Goal: Task Accomplishment & Management: Manage account settings

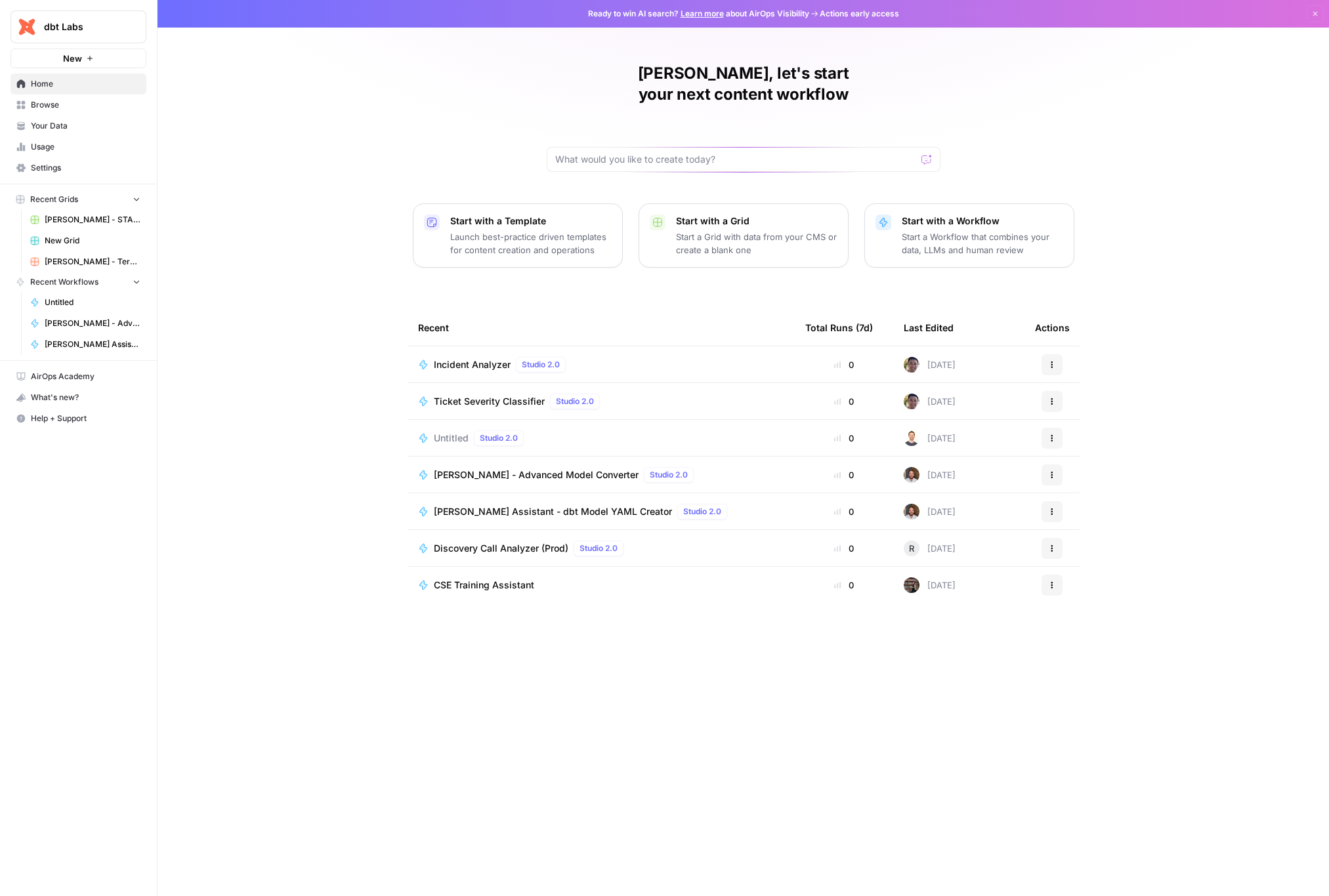
click at [62, 173] on span "Settings" at bounding box center [85, 168] width 110 height 12
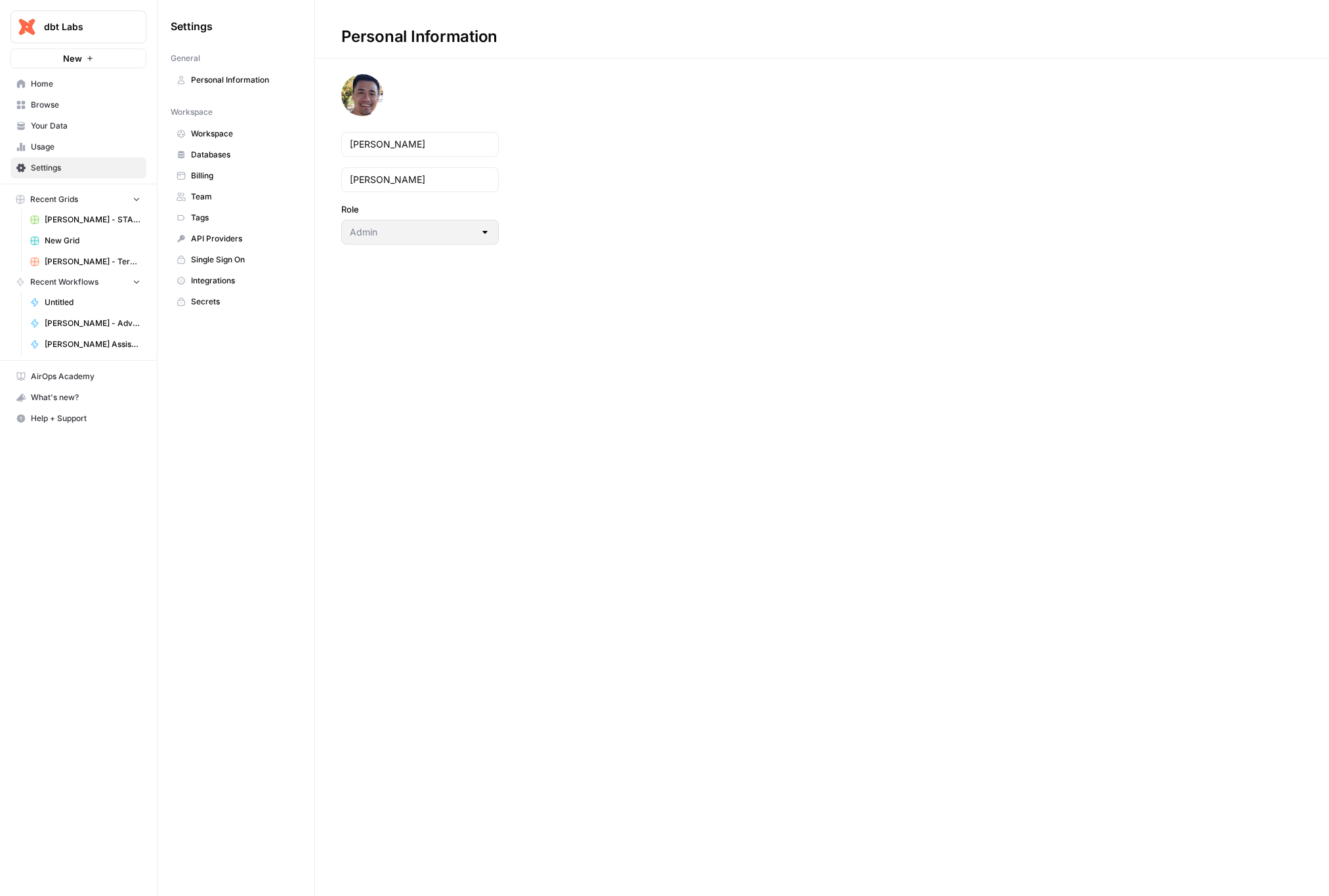
click at [417, 225] on div "Admin" at bounding box center [419, 231] width 157 height 25
click at [237, 138] on span "Workspace" at bounding box center [242, 134] width 105 height 12
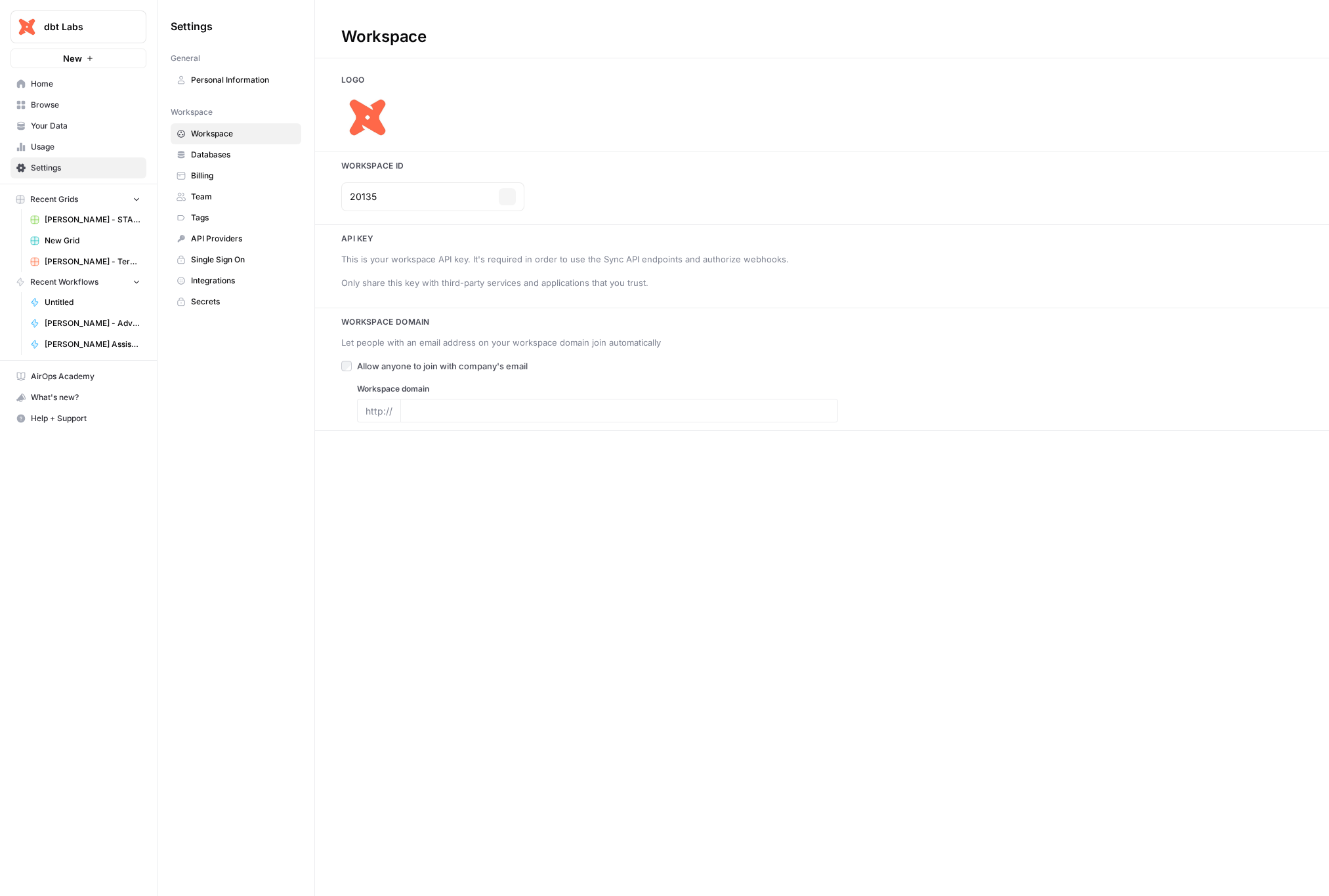
type input "[DOMAIN_NAME]"
click at [53, 83] on span "Home" at bounding box center [85, 84] width 110 height 12
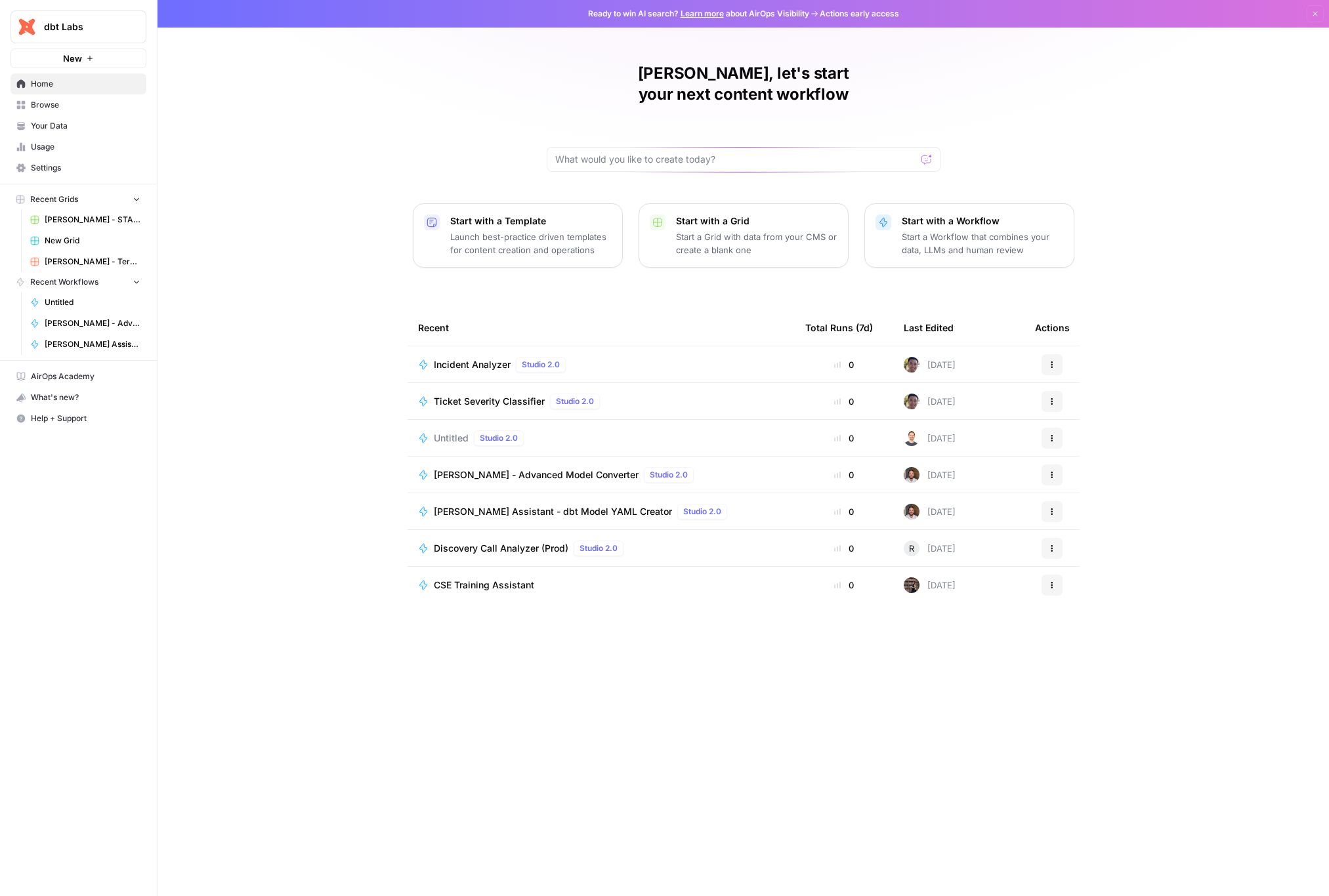
click at [71, 111] on link "Browse" at bounding box center [78, 105] width 136 height 21
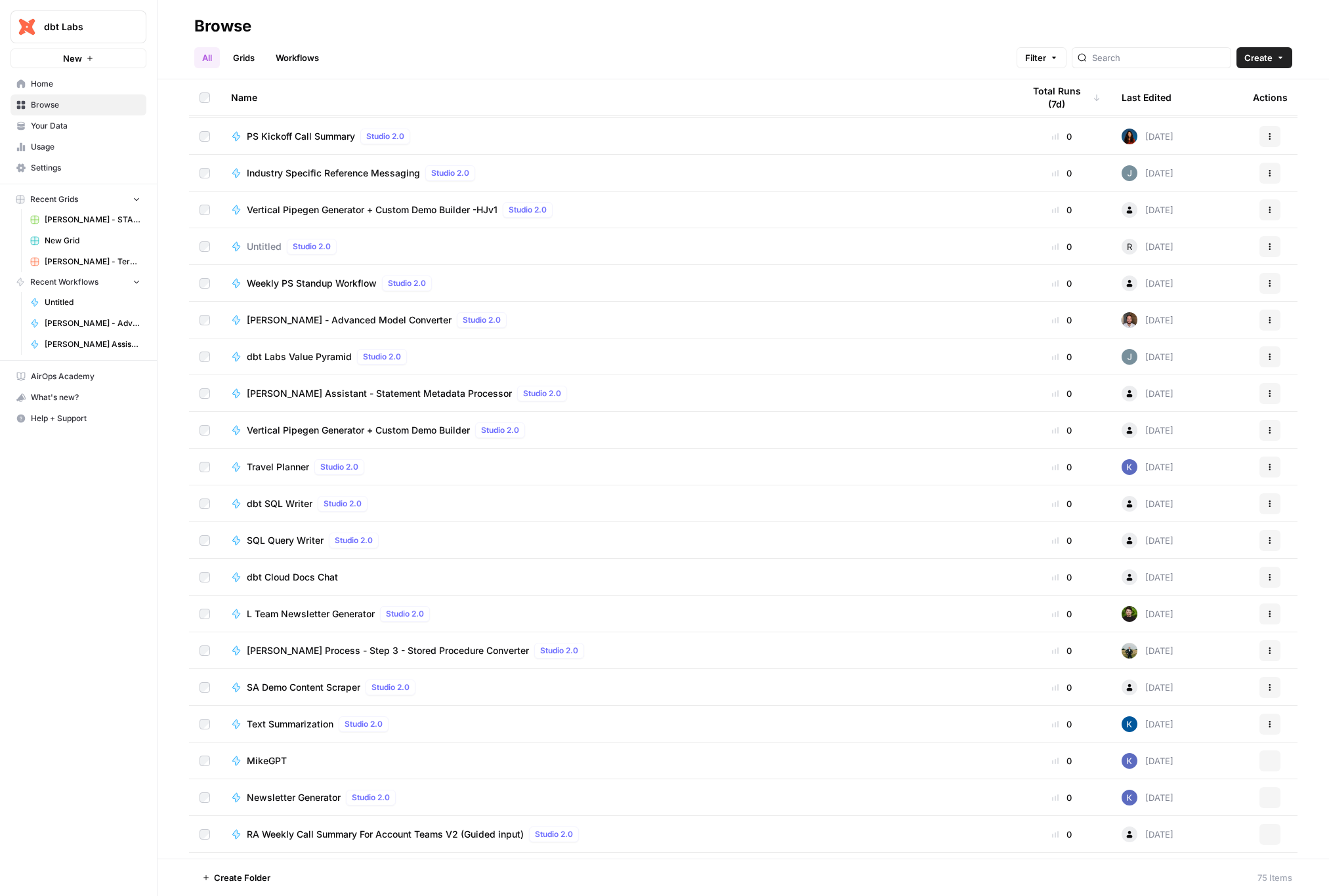
scroll to position [2013, 0]
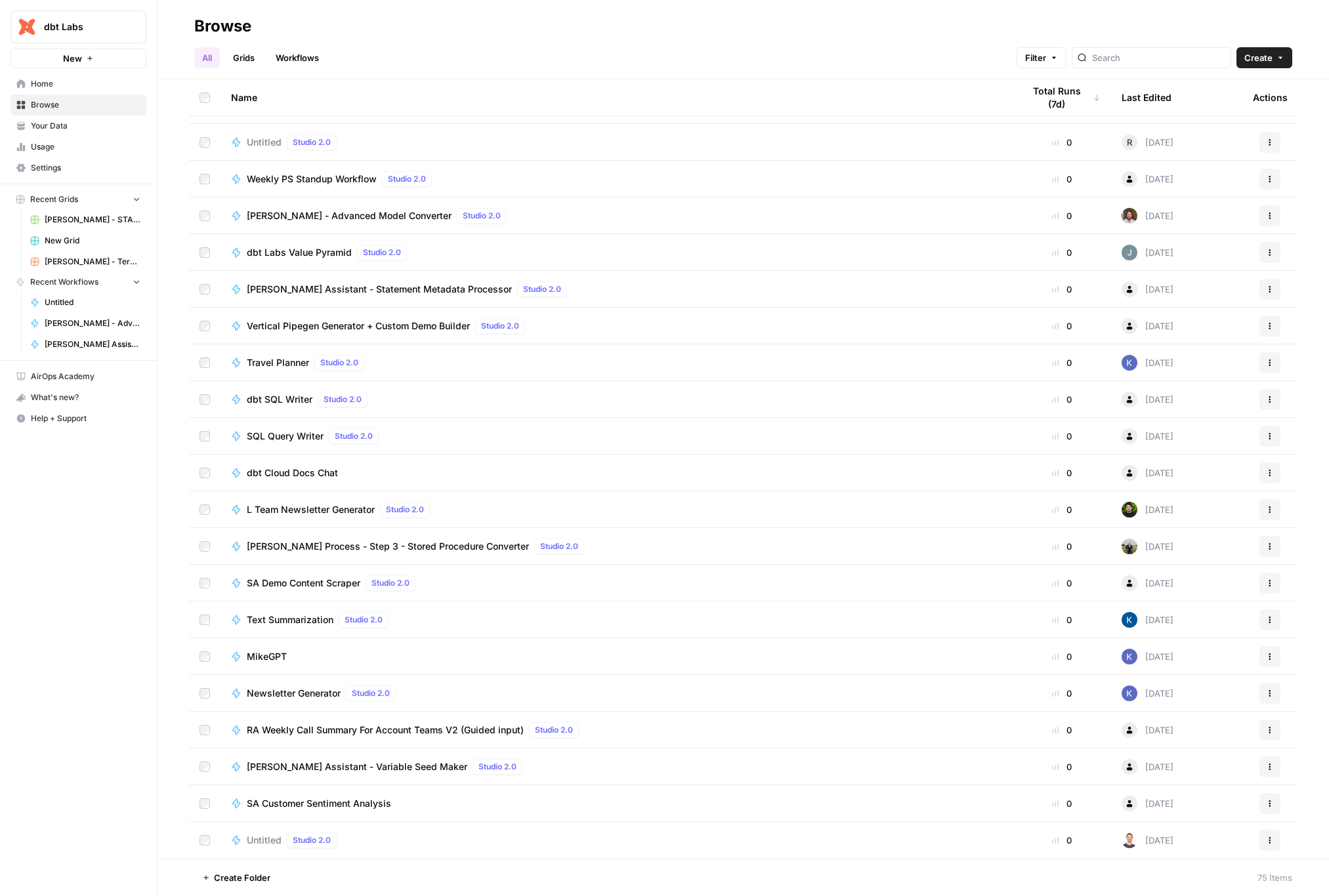
click at [1121, 511] on img at bounding box center [1129, 510] width 16 height 16
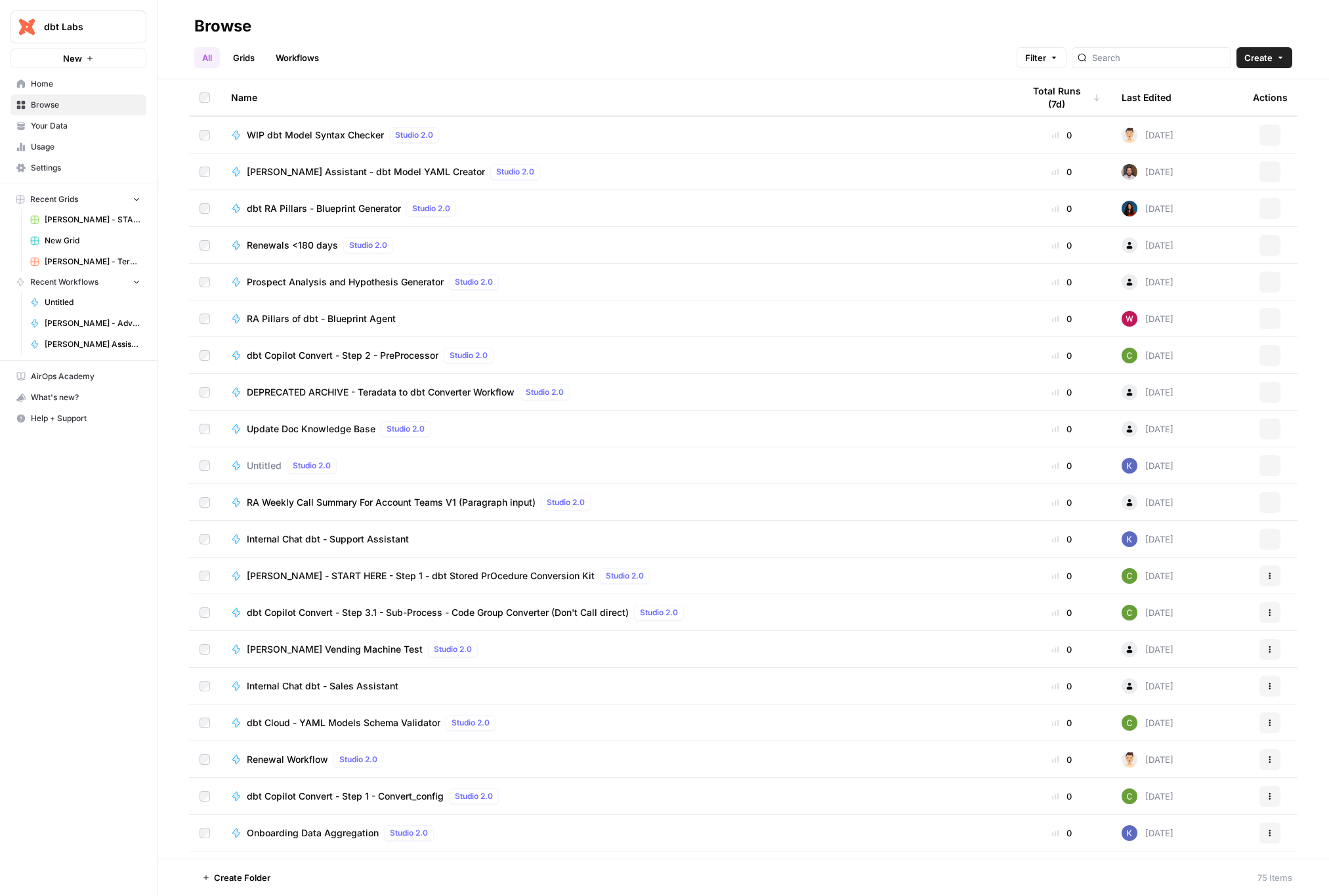
scroll to position [0, 0]
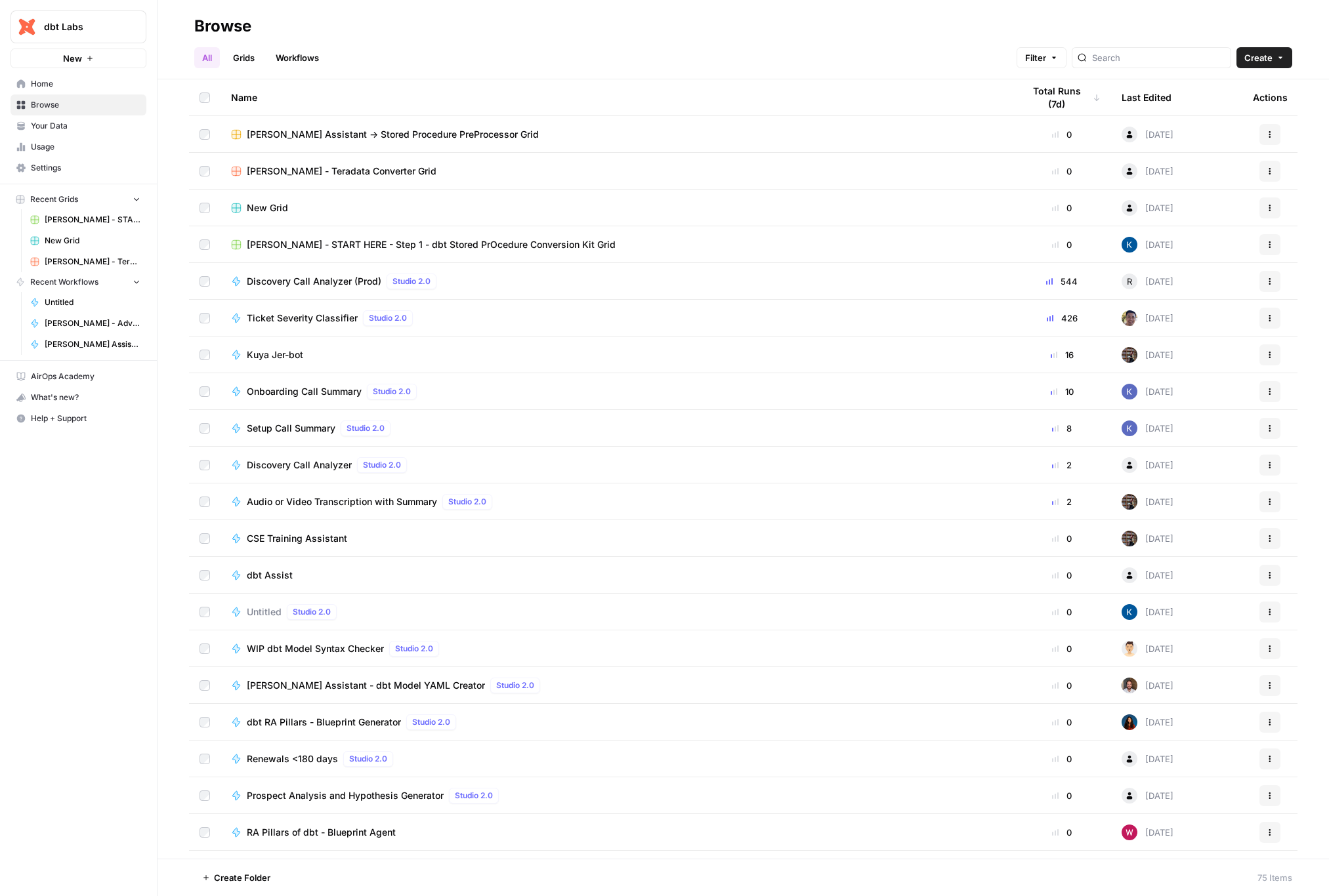
click at [862, 289] on td "Discovery Call Analyzer (Prod) Studio 2.0" at bounding box center [616, 281] width 792 height 36
click at [750, 352] on div "Kuya Jer-bot" at bounding box center [616, 354] width 771 height 13
drag, startPoint x: 691, startPoint y: 305, endPoint x: 319, endPoint y: 330, distance: 372.8
click at [687, 305] on td "Ticket Severity Classifier Studio 2.0" at bounding box center [616, 317] width 792 height 36
click at [1125, 465] on icon at bounding box center [1128, 465] width 8 height 8
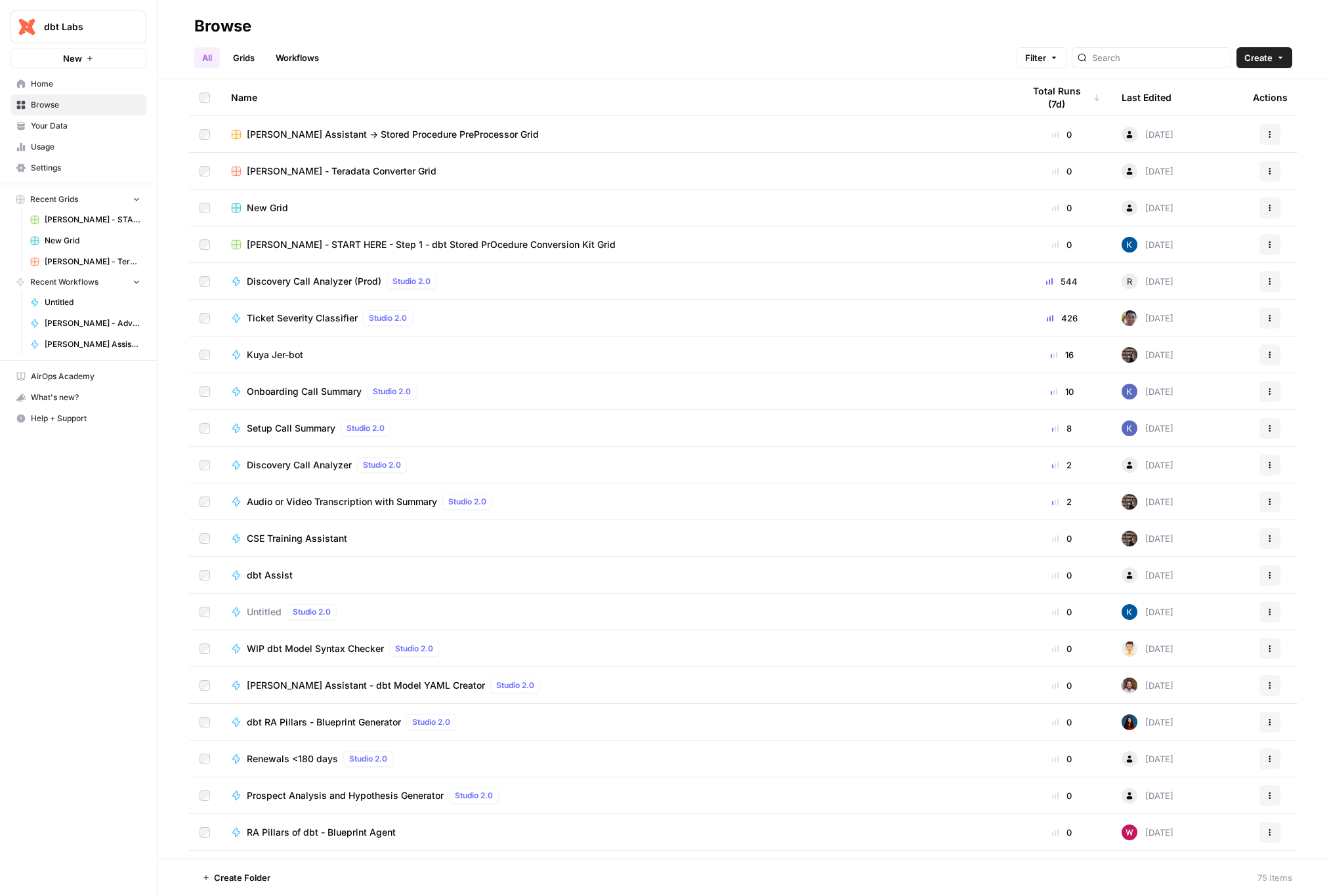
drag, startPoint x: 51, startPoint y: 151, endPoint x: 88, endPoint y: 159, distance: 37.9
click at [52, 151] on span "Usage" at bounding box center [85, 147] width 110 height 12
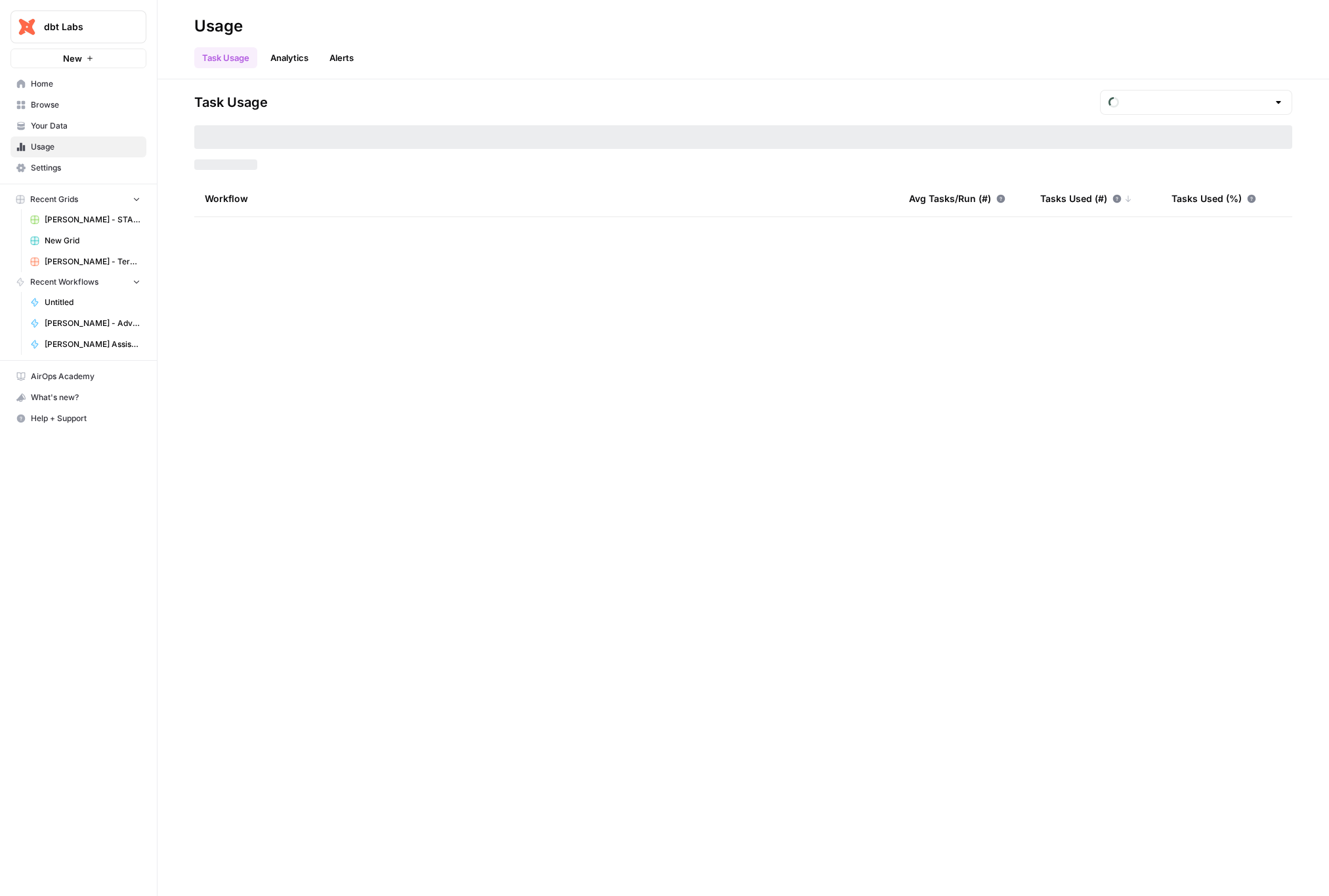
type input "August Tasks"
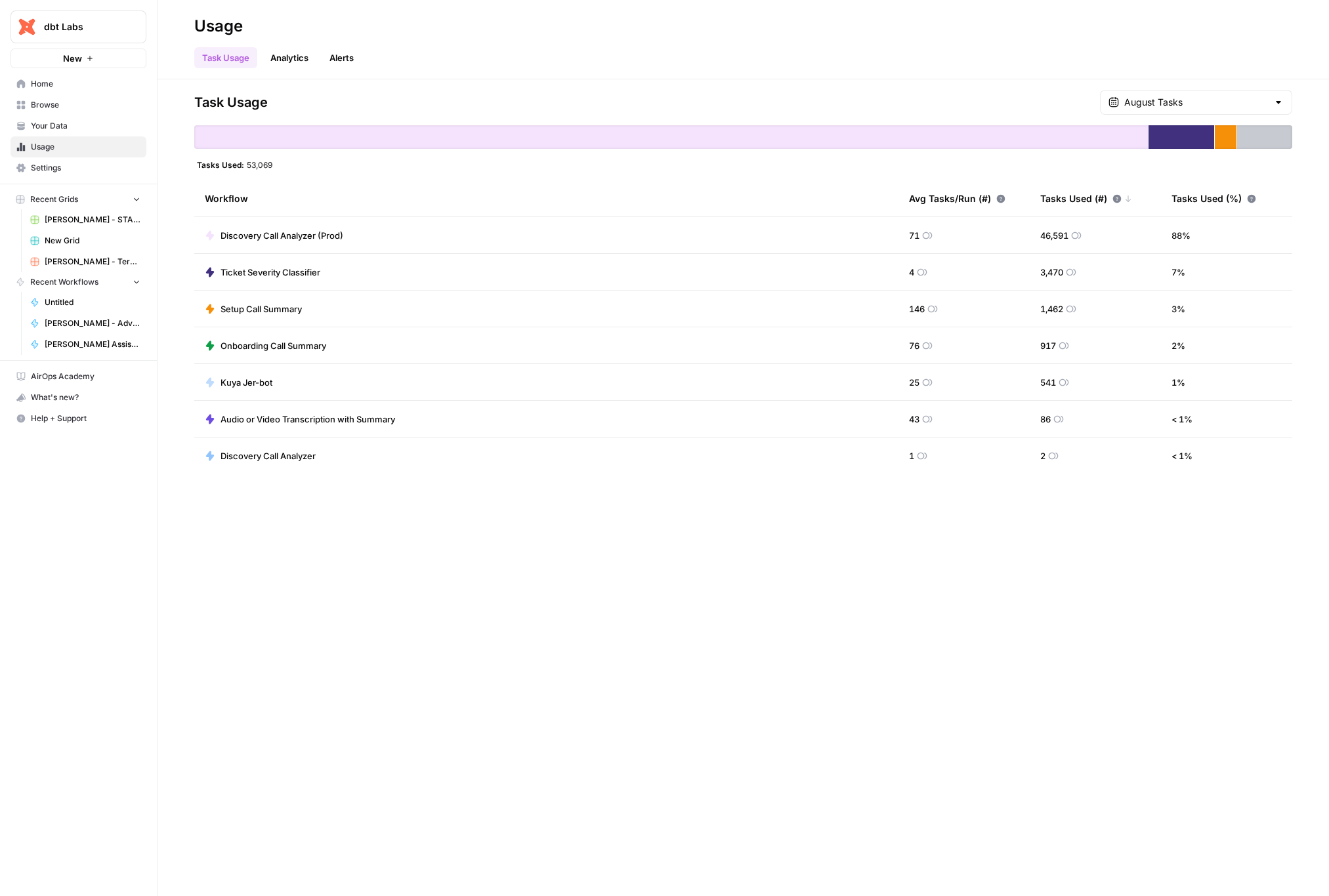
click at [262, 231] on span "Discovery Call Analyzer (Prod)" at bounding box center [282, 235] width 123 height 13
